Goal: Task Accomplishment & Management: Use online tool/utility

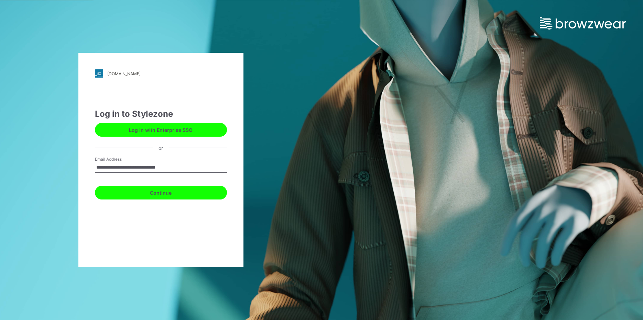
click at [163, 192] on button "Continue" at bounding box center [161, 193] width 132 height 14
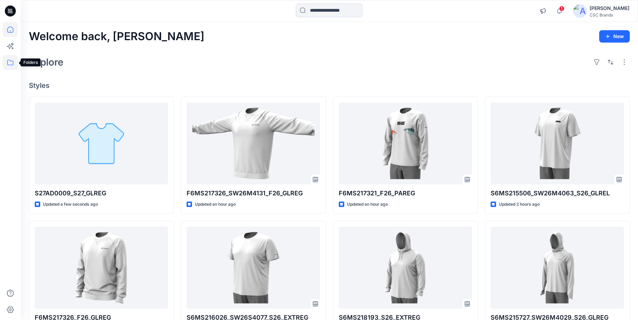
click at [5, 63] on icon at bounding box center [10, 62] width 15 height 15
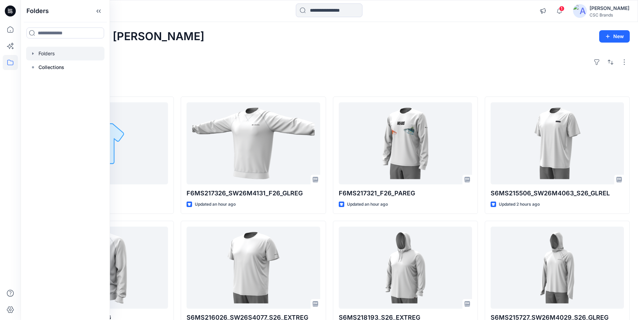
click at [49, 52] on div at bounding box center [65, 54] width 78 height 14
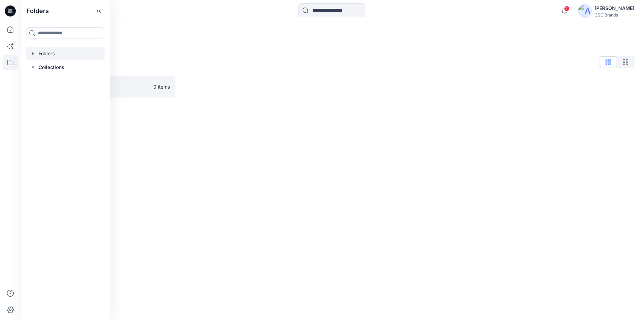
click at [290, 144] on div "Folders Folders List FGV_KPA 0 items" at bounding box center [332, 171] width 622 height 298
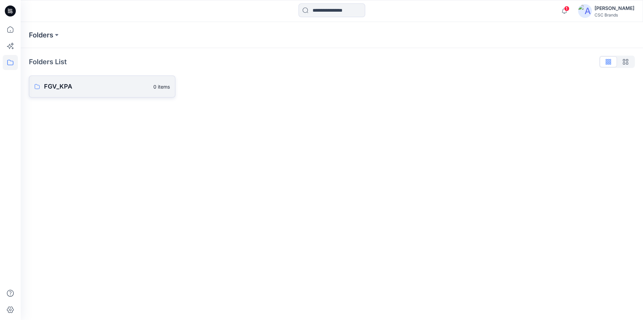
click at [130, 89] on p "FGV_KPA" at bounding box center [96, 87] width 105 height 10
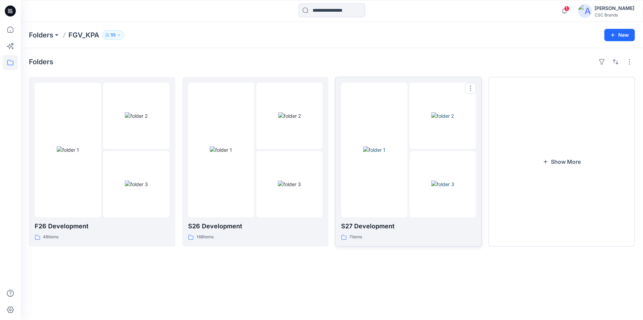
click at [376, 210] on div at bounding box center [374, 150] width 66 height 135
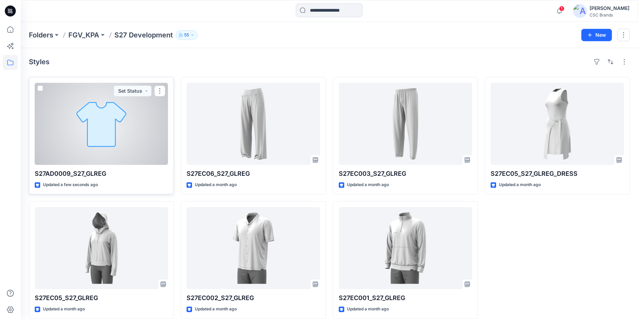
click at [133, 132] on div at bounding box center [101, 124] width 133 height 82
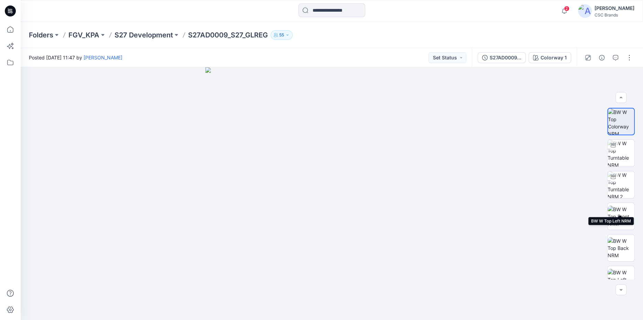
scroll to position [79, 0]
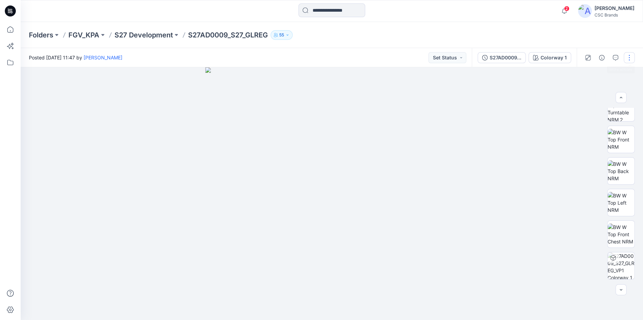
click at [633, 54] on button "button" at bounding box center [628, 57] width 11 height 11
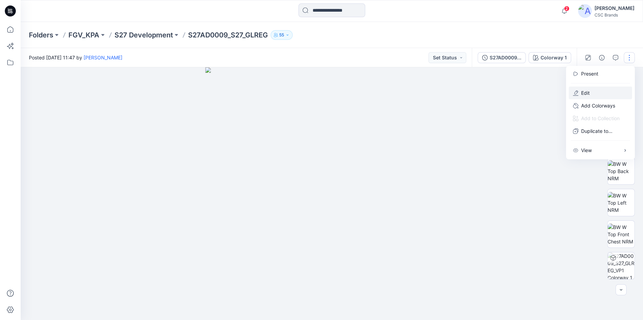
click at [584, 94] on p "Edit" at bounding box center [585, 92] width 9 height 7
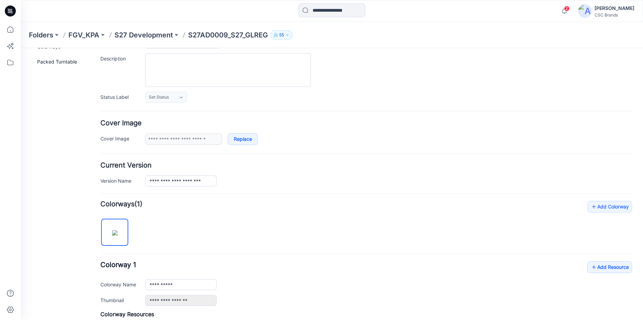
scroll to position [186, 0]
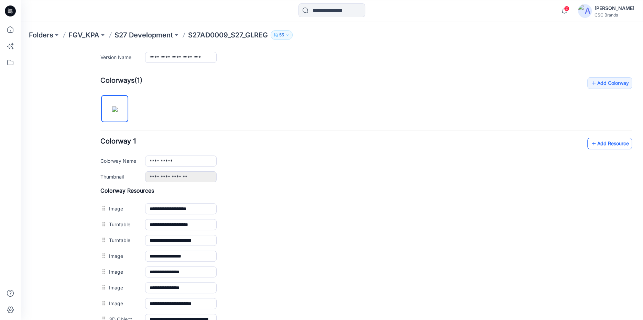
click at [610, 144] on link "Add Resource" at bounding box center [609, 144] width 45 height 12
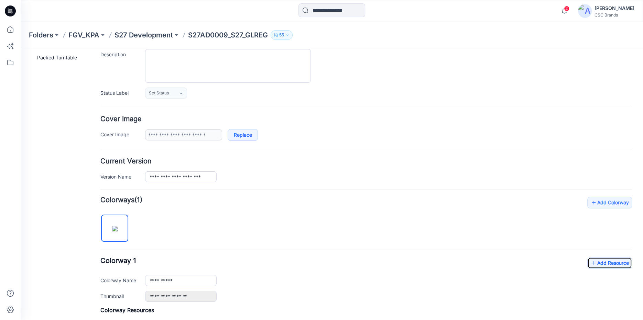
scroll to position [0, 0]
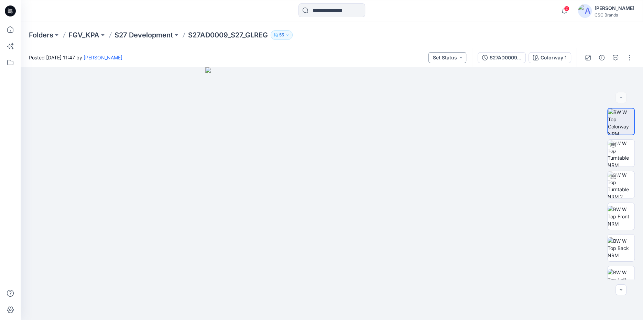
click at [449, 58] on button "Set Status" at bounding box center [447, 57] width 38 height 11
click at [441, 89] on p "Virtual Proto 1" at bounding box center [435, 89] width 31 height 9
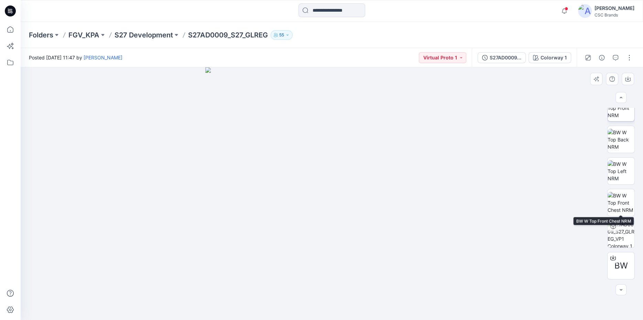
scroll to position [110, 0]
